Goal: Task Accomplishment & Management: Manage account settings

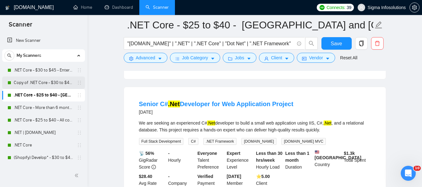
click at [39, 81] on link "Copy of .NET Core - $30 to $45 - Enterprise client - ROW" at bounding box center [43, 83] width 59 height 13
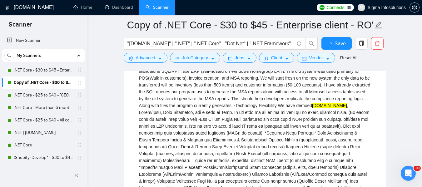
scroll to position [469, 0]
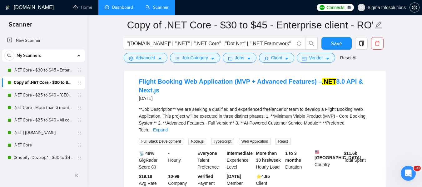
click at [113, 5] on link "Dashboard" at bounding box center [119, 7] width 28 height 5
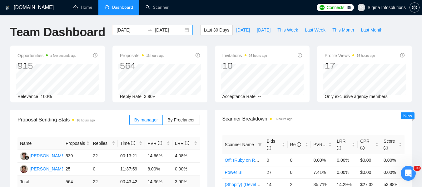
click at [129, 32] on input "[DATE]" at bounding box center [131, 30] width 28 height 7
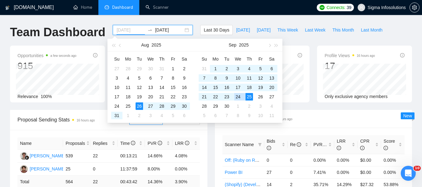
type input "[DATE]"
click at [250, 95] on div "25" at bounding box center [250, 97] width 8 height 8
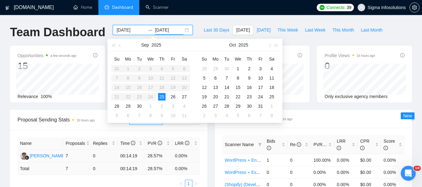
type input "[DATE]"
click at [129, 31] on input "[DATE]" at bounding box center [131, 30] width 28 height 7
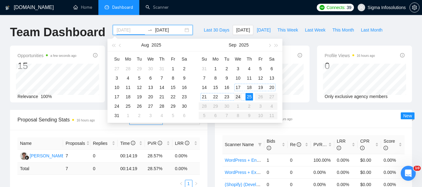
type input "[DATE]"
click at [240, 95] on div "24" at bounding box center [238, 97] width 8 height 8
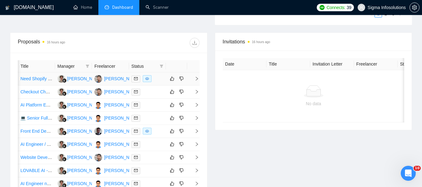
scroll to position [223, 0]
click at [164, 64] on span at bounding box center [161, 65] width 6 height 9
click at [146, 78] on span "Chat" at bounding box center [142, 77] width 12 height 5
checkbox input "true"
click at [196, 62] on th at bounding box center [193, 66] width 13 height 12
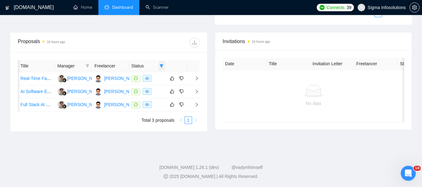
click at [161, 65] on icon "filter" at bounding box center [161, 65] width 3 height 3
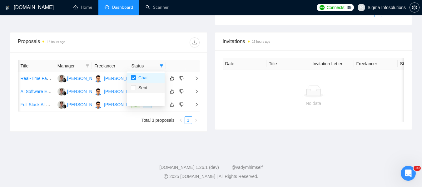
click at [148, 85] on span "Sent" at bounding box center [146, 87] width 30 height 7
checkbox input "true"
click at [175, 48] on div "Proposals 16 hours ago" at bounding box center [109, 43] width 182 height 20
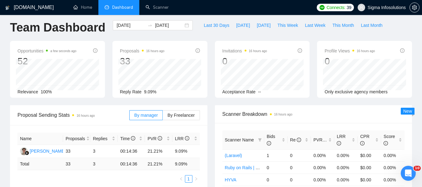
scroll to position [4, 0]
